Goal: Information Seeking & Learning: Find specific fact

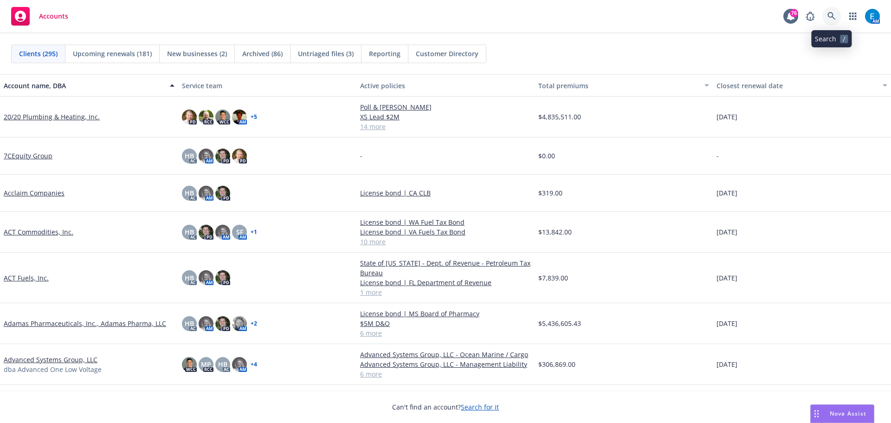
click at [831, 14] on icon at bounding box center [832, 16] width 8 height 8
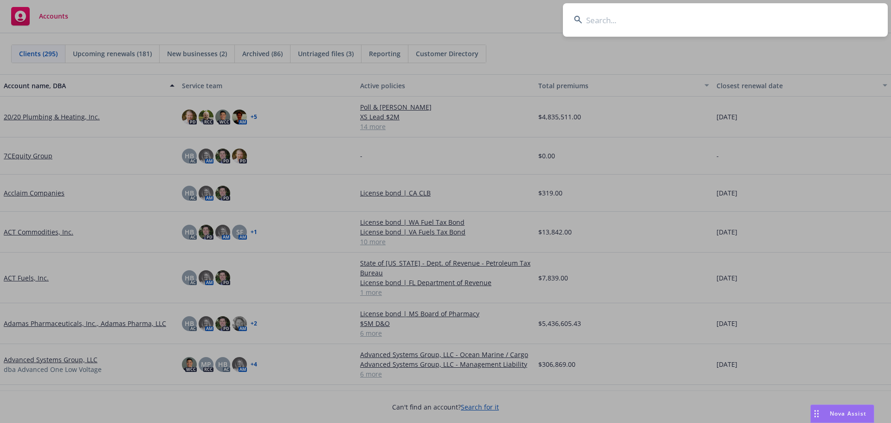
click at [598, 21] on input at bounding box center [725, 19] width 325 height 33
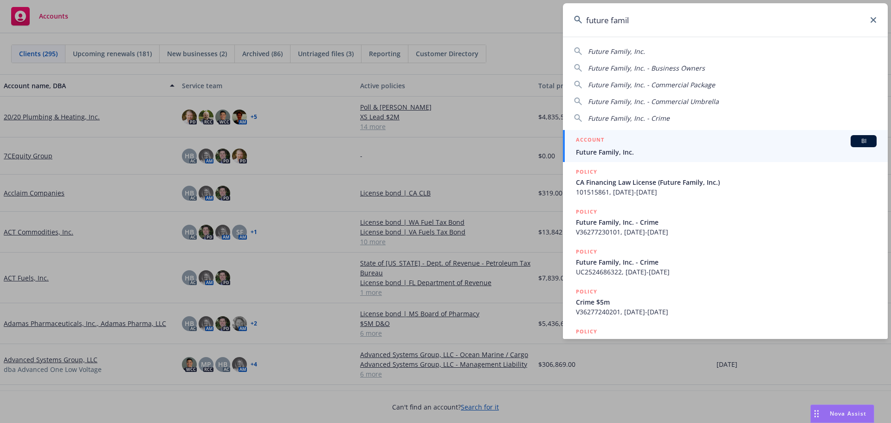
type input "future famil"
click at [610, 152] on span "Future Family, Inc." at bounding box center [726, 152] width 301 height 10
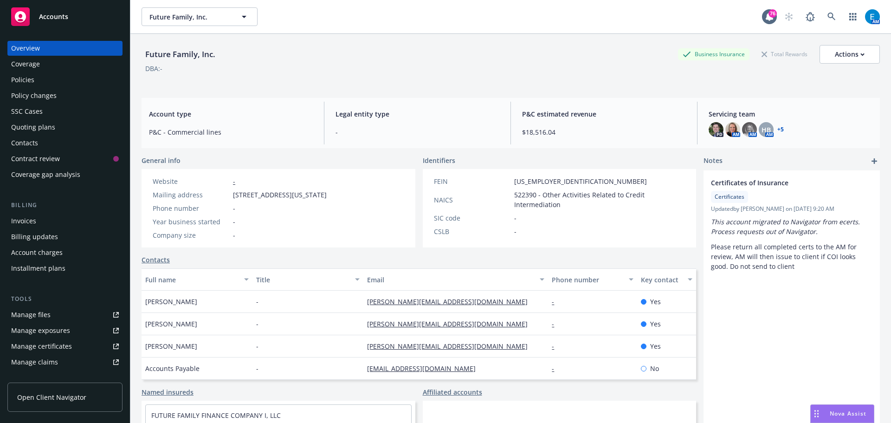
click at [232, 195] on div "Mailing address [STREET_ADDRESS][US_STATE]" at bounding box center [240, 195] width 182 height 10
drag, startPoint x: 233, startPoint y: 195, endPoint x: 394, endPoint y: 189, distance: 161.3
click at [338, 192] on div "Website - Mailing address [STREET_ADDRESS][US_STATE] Phone number - Year busine…" at bounding box center [240, 208] width 196 height 78
copy span "[STREET_ADDRESS][US_STATE]"
click at [828, 16] on icon at bounding box center [832, 17] width 8 height 8
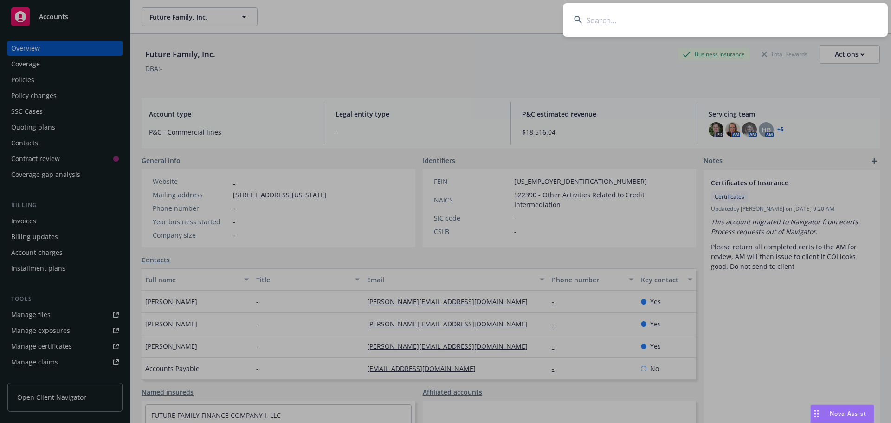
click at [793, 23] on input at bounding box center [725, 19] width 325 height 33
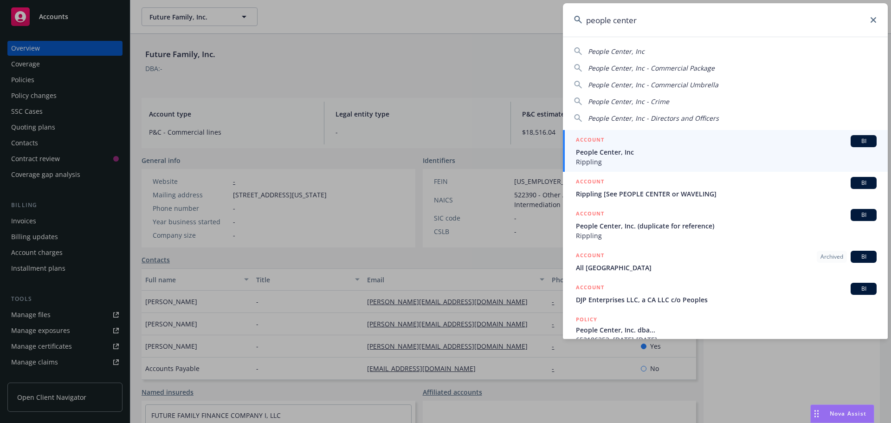
type input "people center"
click at [608, 153] on span "People Center, Inc" at bounding box center [726, 152] width 301 height 10
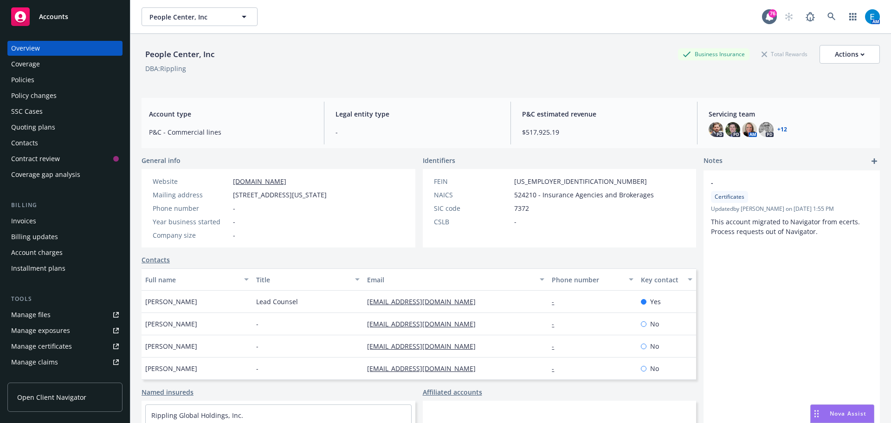
click at [28, 81] on div "Policies" at bounding box center [22, 79] width 23 height 15
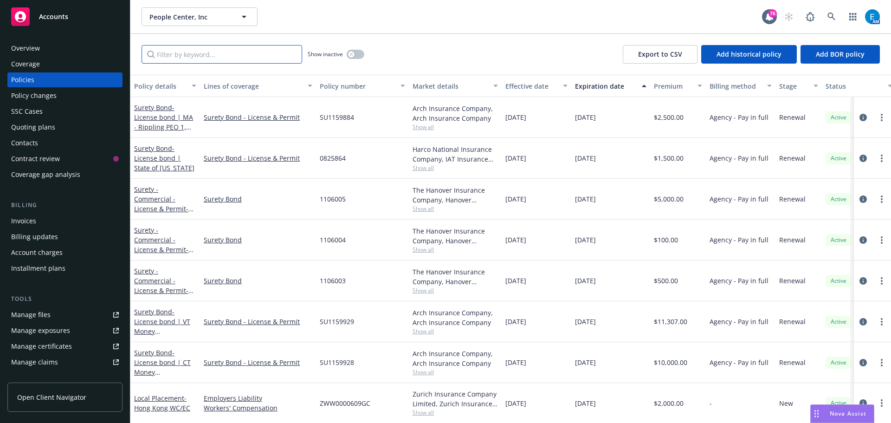
click at [235, 54] on input "Filter by keyword..." at bounding box center [222, 54] width 161 height 19
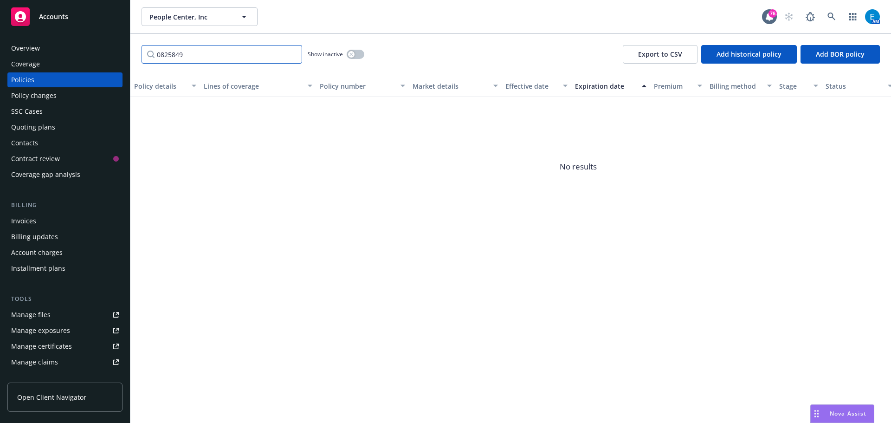
type input "0825849"
click at [356, 53] on button "button" at bounding box center [356, 54] width 18 height 9
